Goal: Transaction & Acquisition: Register for event/course

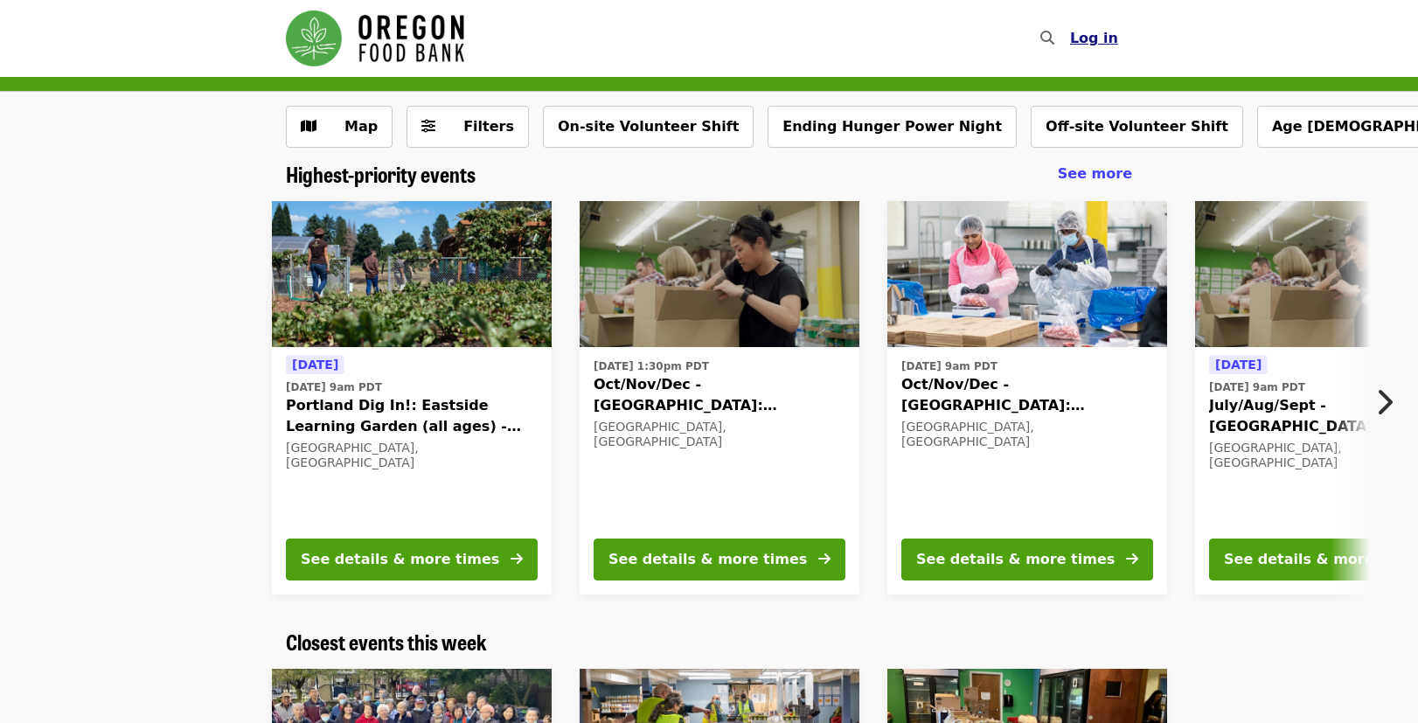
click at [1106, 41] on span "Log in" at bounding box center [1094, 38] width 48 height 17
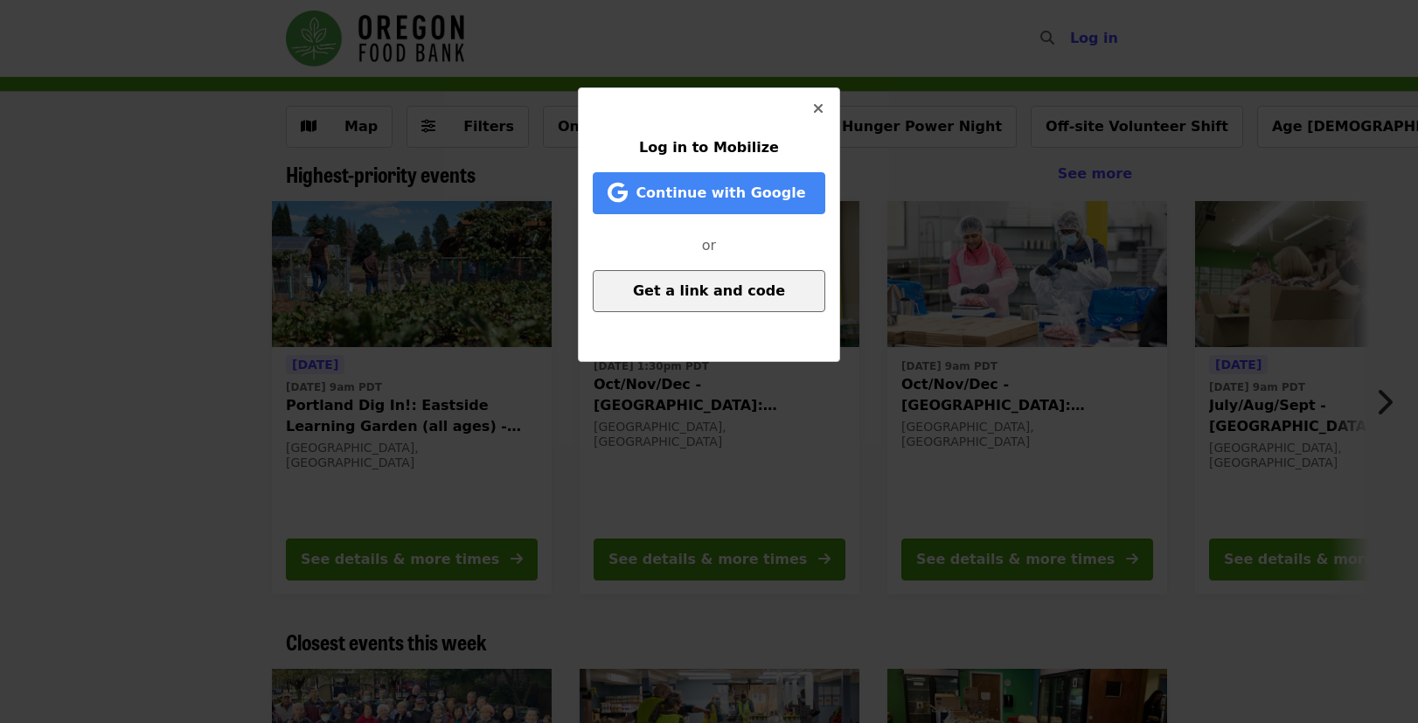
click at [693, 305] on button "Get a link and code" at bounding box center [709, 291] width 233 height 42
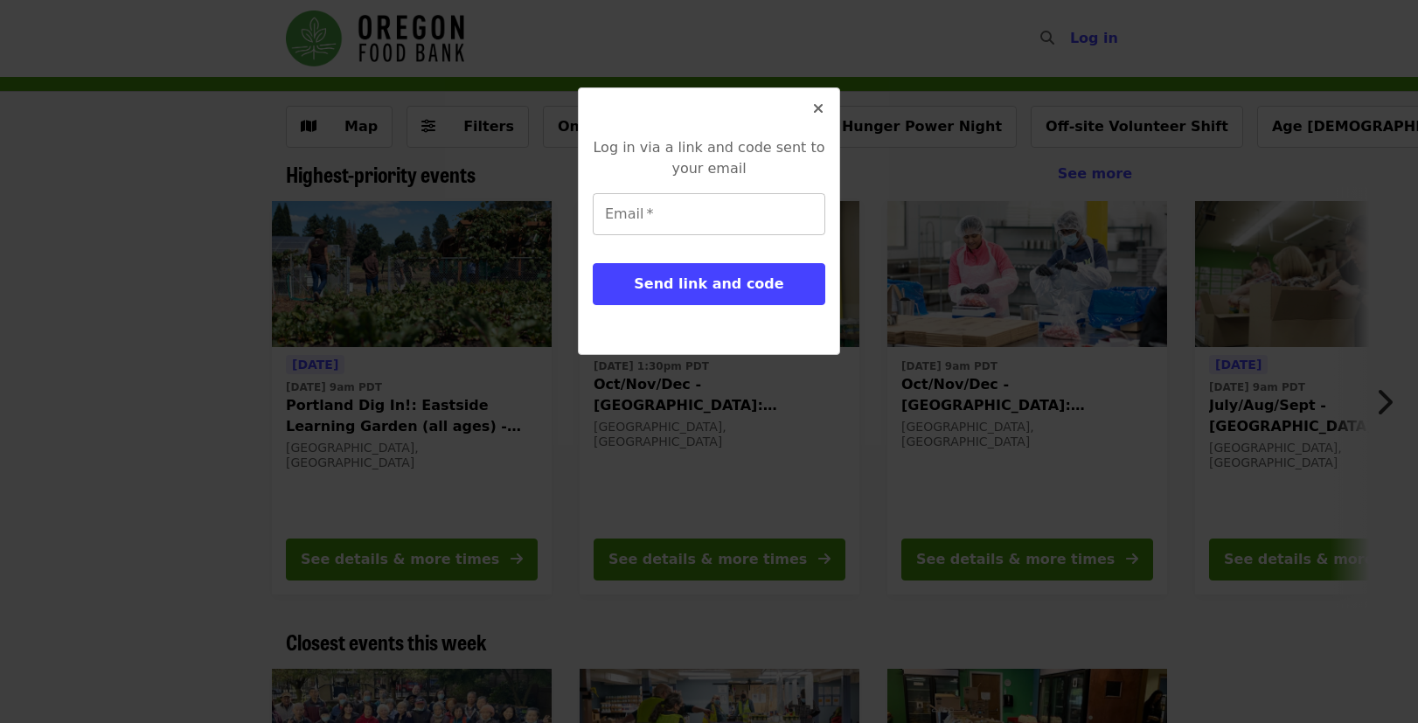
click at [687, 219] on input "Email   *" at bounding box center [709, 214] width 233 height 42
type input "**********"
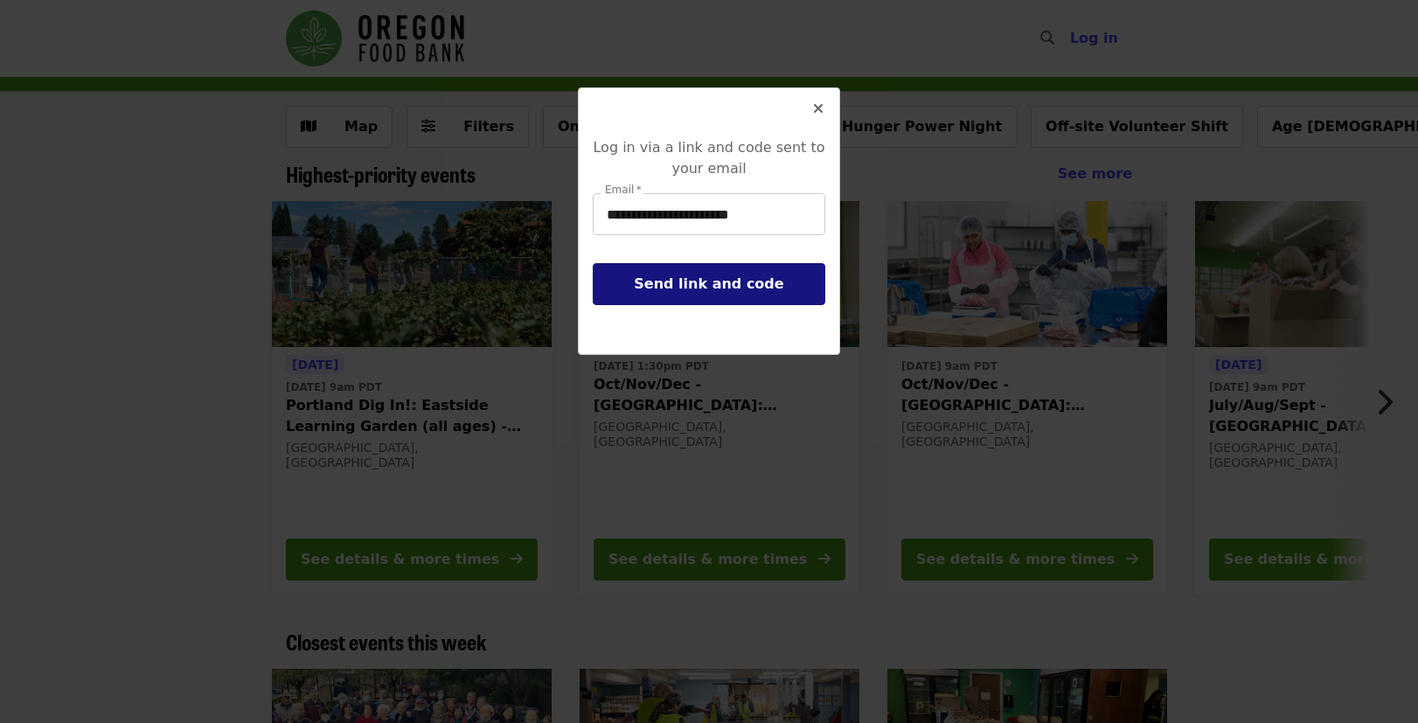
click at [696, 275] on span "Send link and code" at bounding box center [708, 283] width 149 height 17
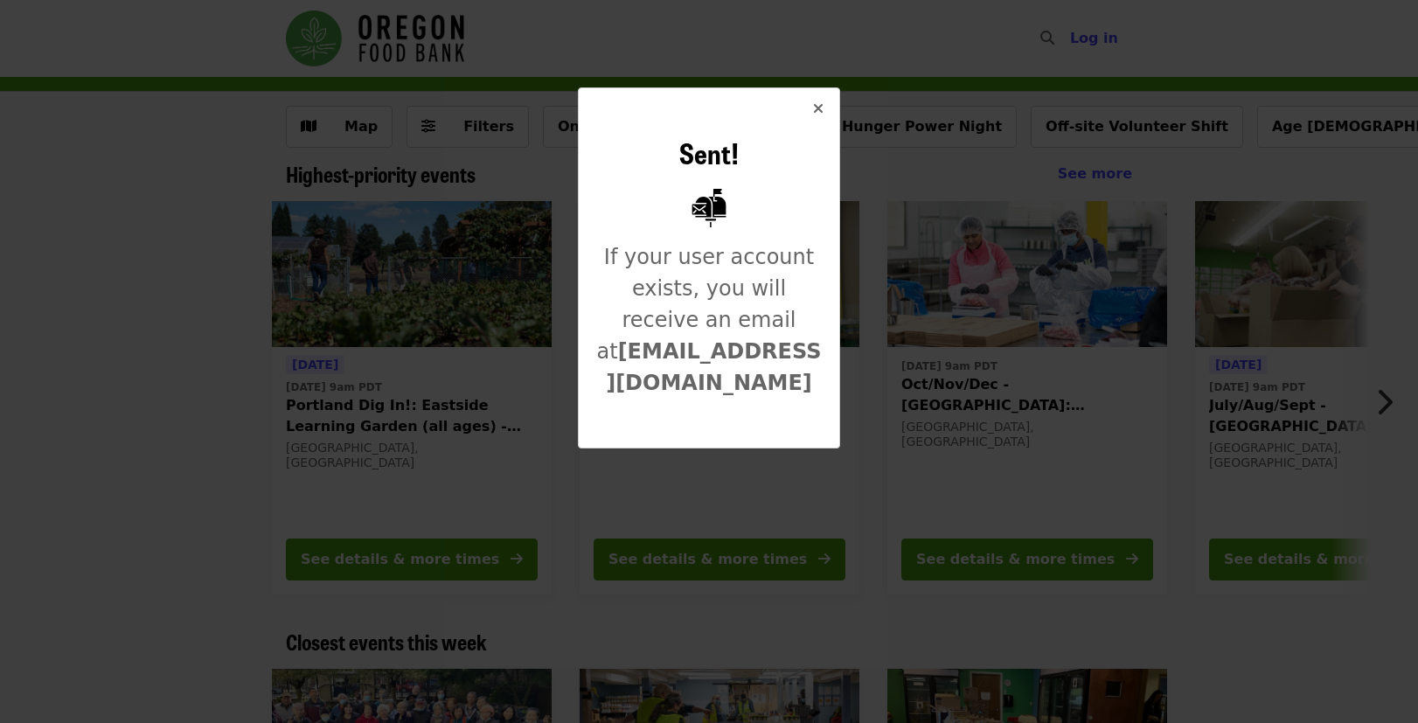
click at [828, 103] on button "Close" at bounding box center [818, 109] width 42 height 42
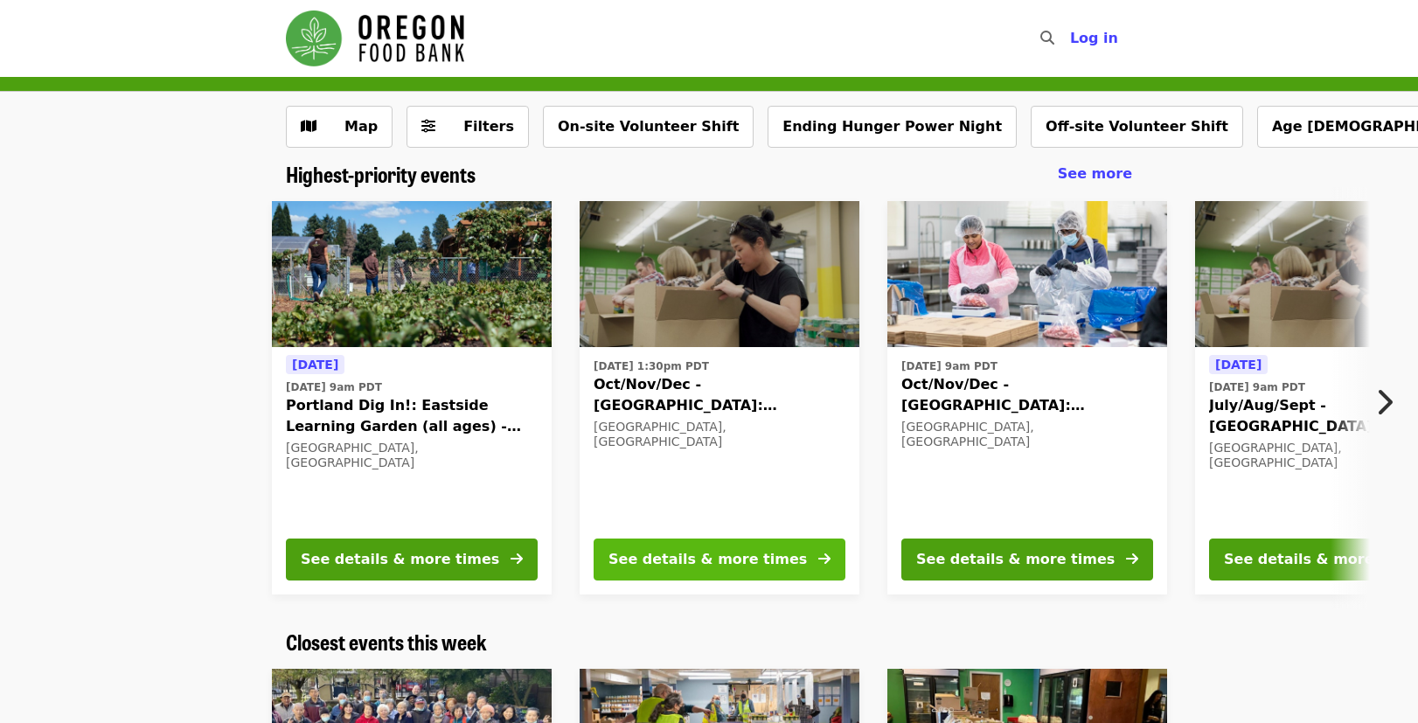
click at [708, 546] on button "See details & more times" at bounding box center [720, 560] width 252 height 42
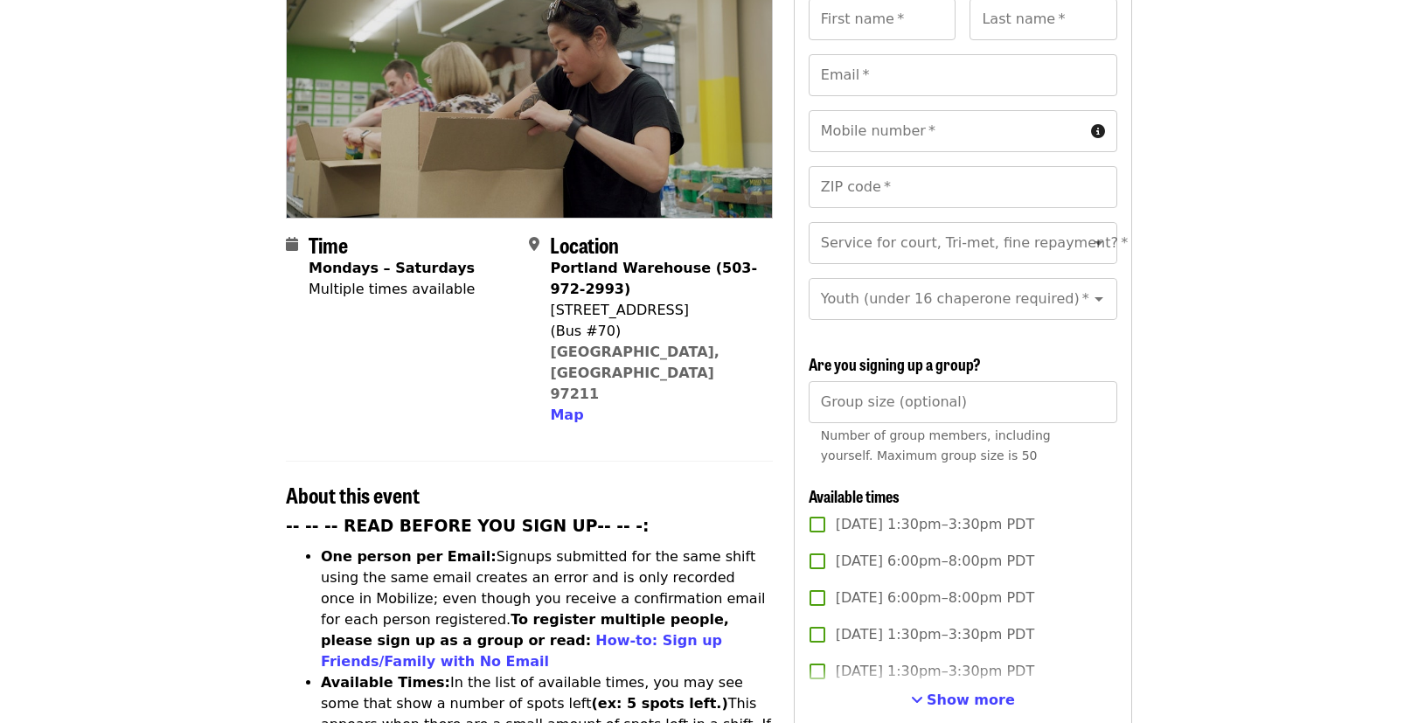
scroll to position [262, 0]
